Goal: Task Accomplishment & Management: Manage account settings

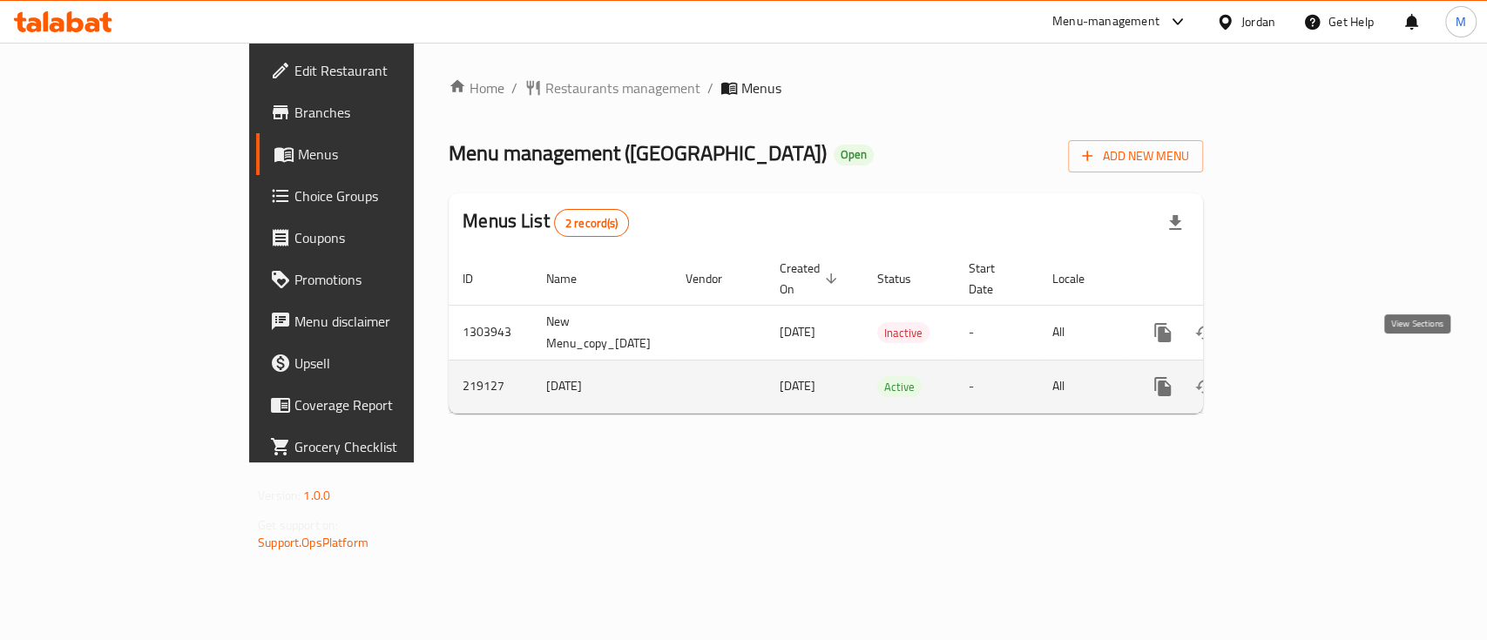
click at [1296, 379] on icon "enhanced table" at bounding box center [1289, 387] width 16 height 16
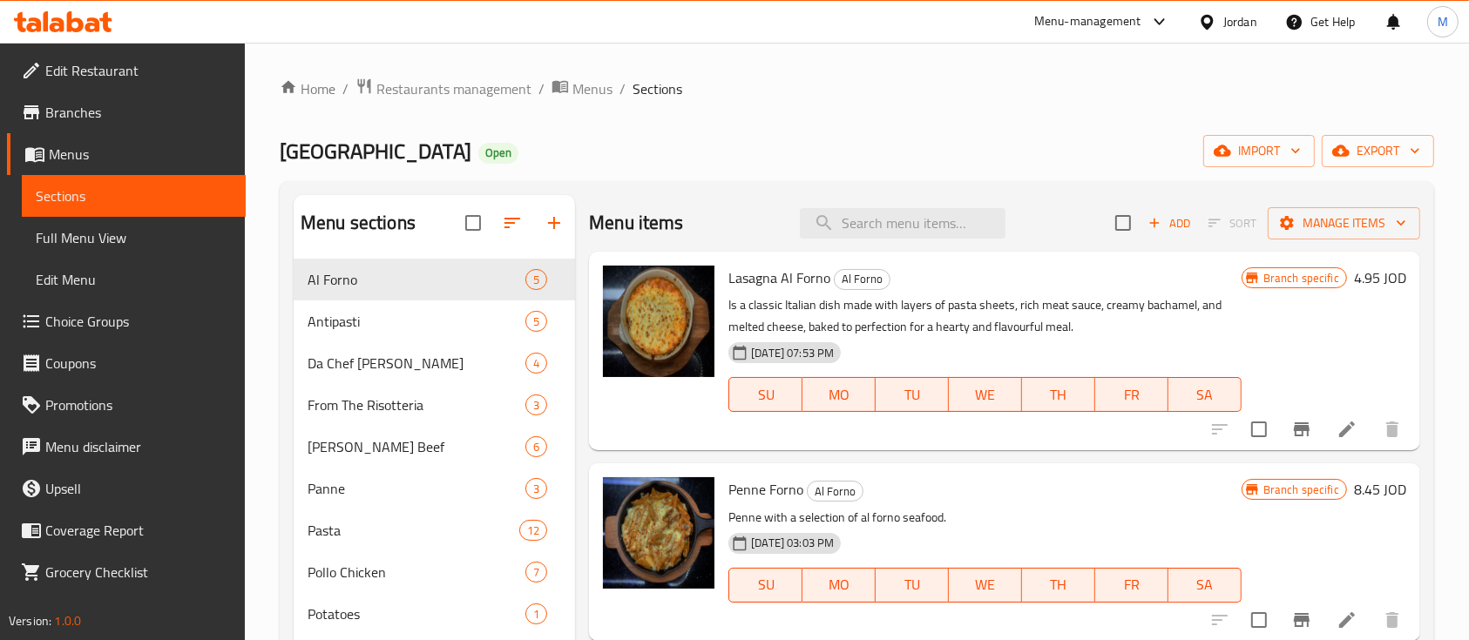
click at [1373, 82] on ol "Home / Restaurants management / Menus / Sections" at bounding box center [857, 89] width 1154 height 23
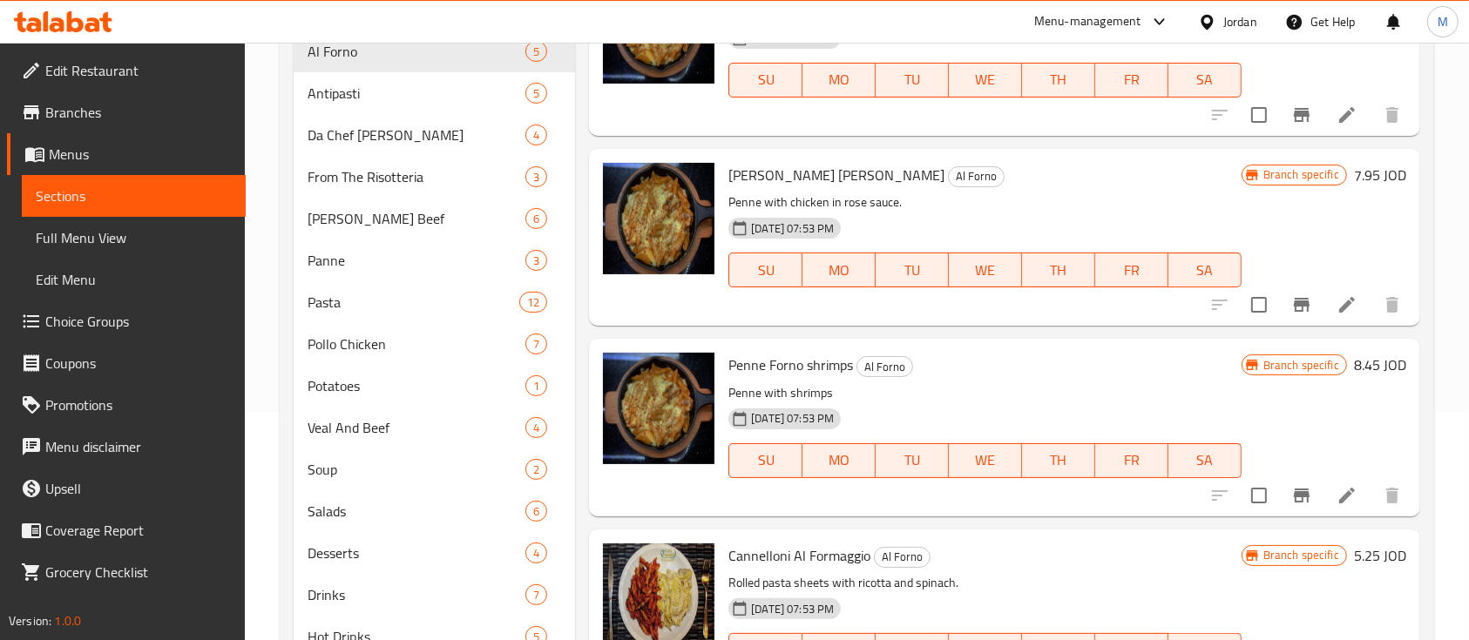
scroll to position [342, 0]
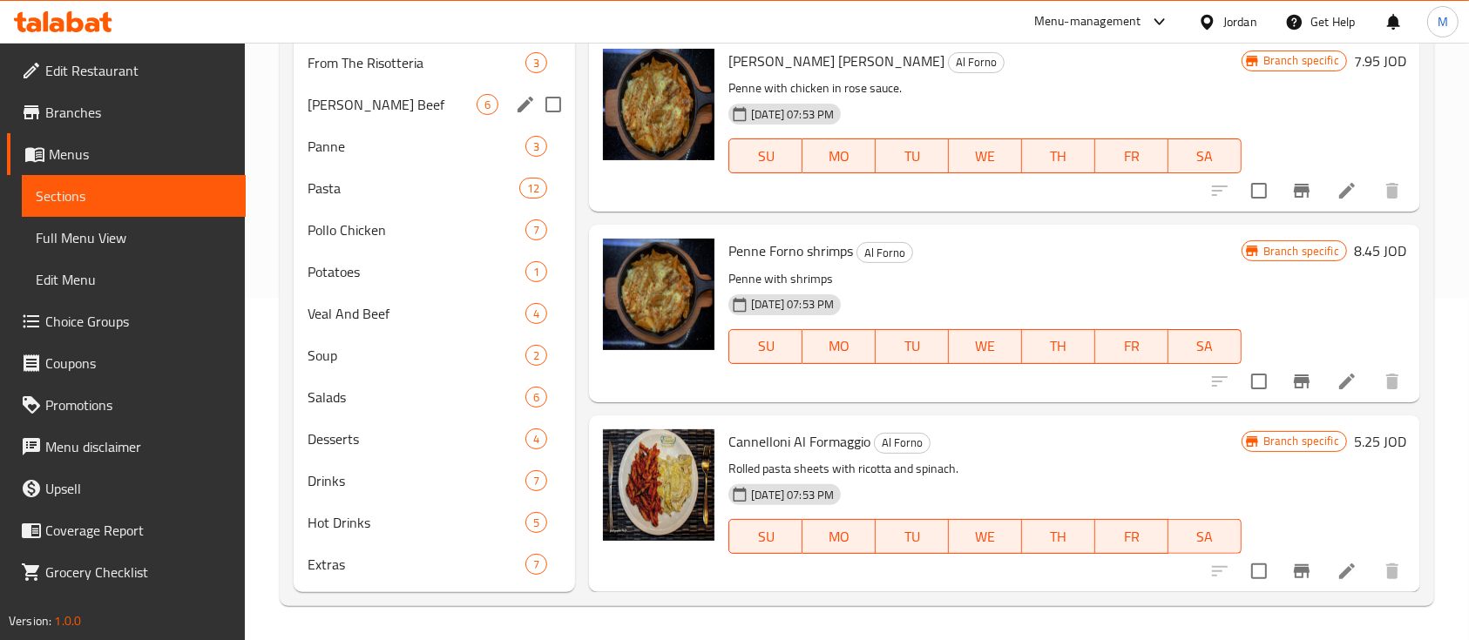
click at [348, 105] on span "[PERSON_NAME] Beef" at bounding box center [392, 104] width 169 height 21
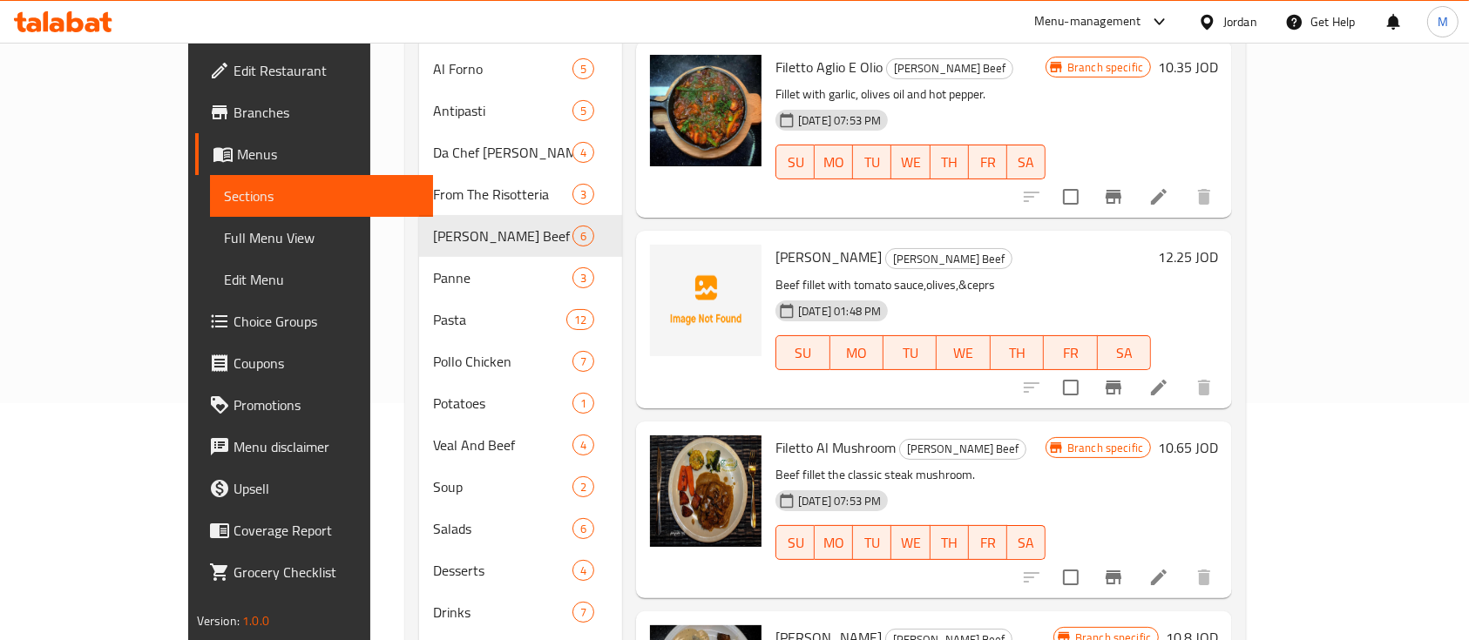
scroll to position [111, 0]
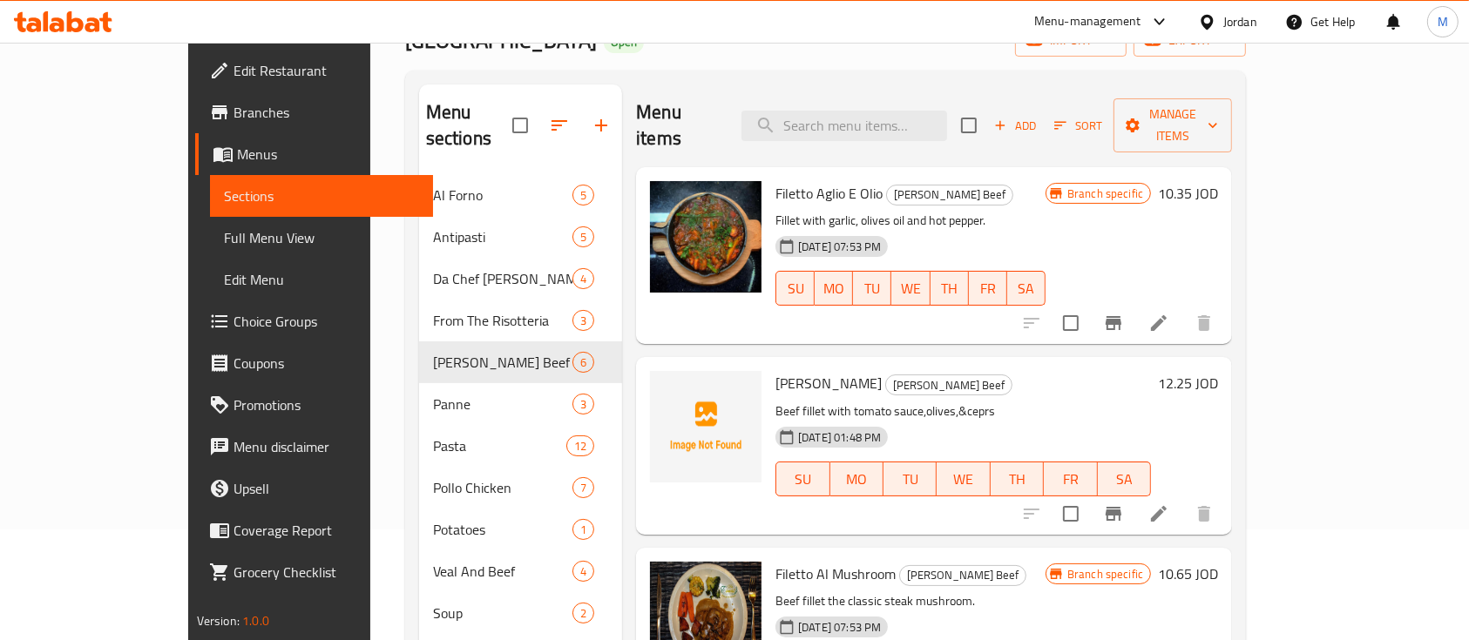
click at [1108, 19] on div "Menu-management" at bounding box center [1087, 21] width 107 height 21
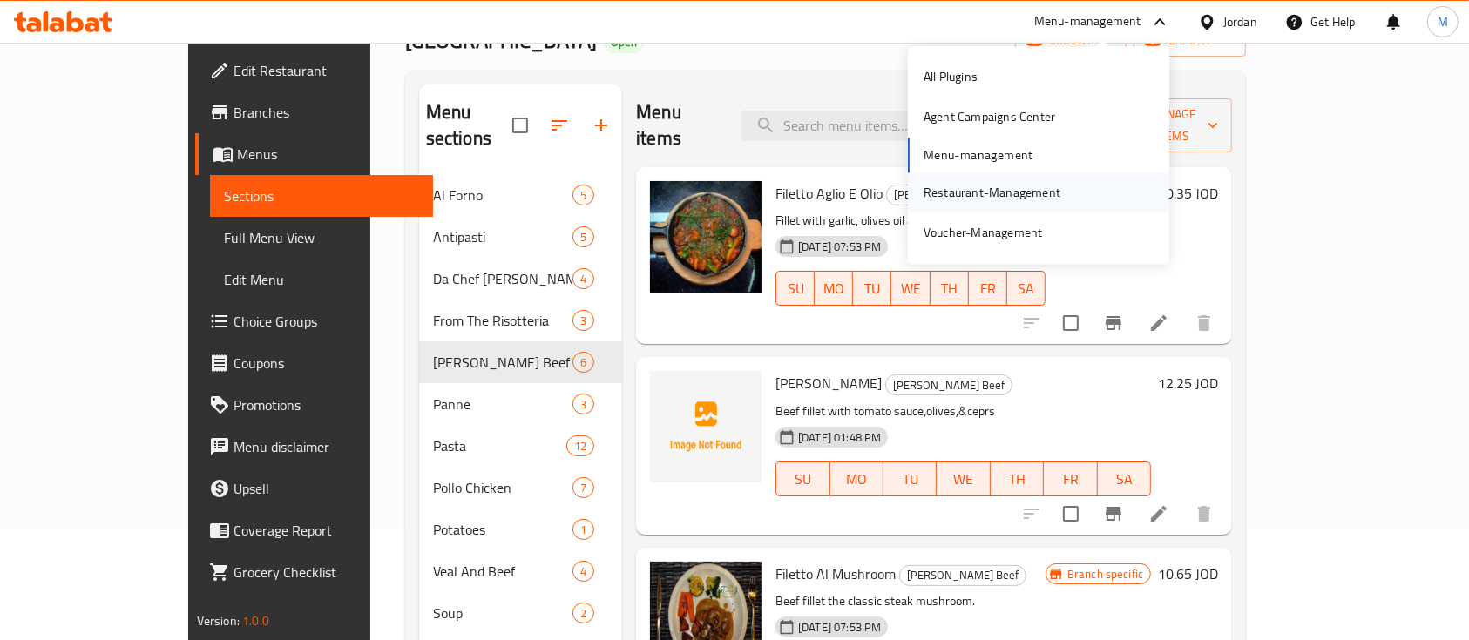
click at [1056, 186] on div "Restaurant-Management" at bounding box center [991, 192] width 137 height 19
